Goal: Navigation & Orientation: Find specific page/section

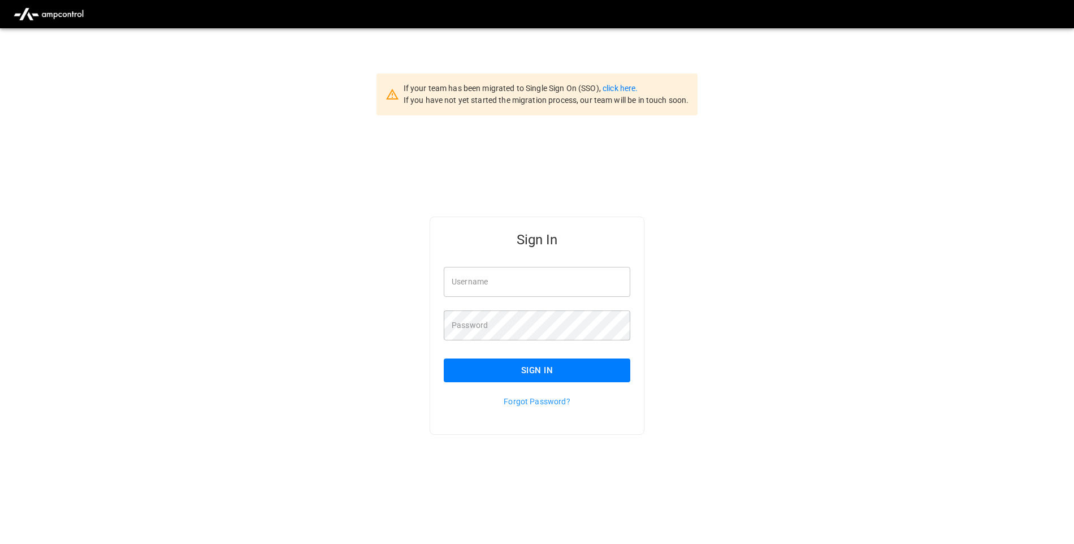
type input "**********"
click at [520, 372] on button "Sign In" at bounding box center [537, 370] width 187 height 24
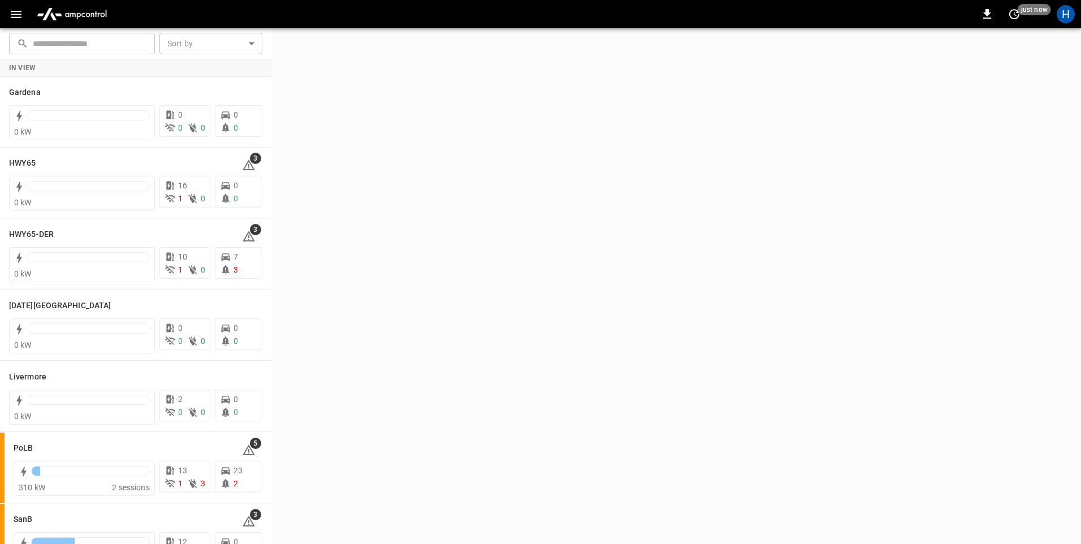
click at [24, 11] on button "button" at bounding box center [16, 14] width 23 height 21
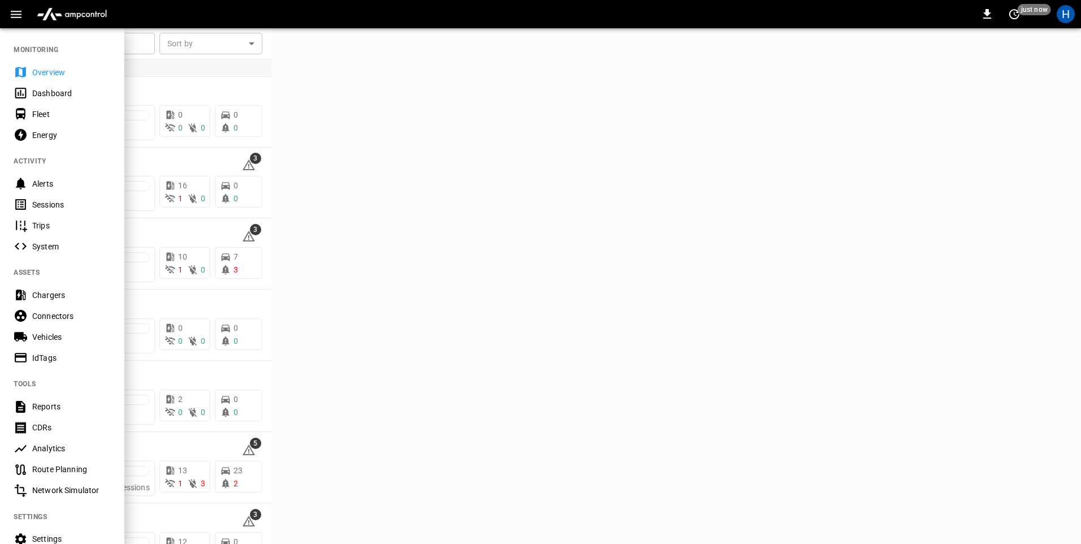
click at [71, 94] on div "Dashboard" at bounding box center [71, 93] width 79 height 11
